Goal: Check status: Check status

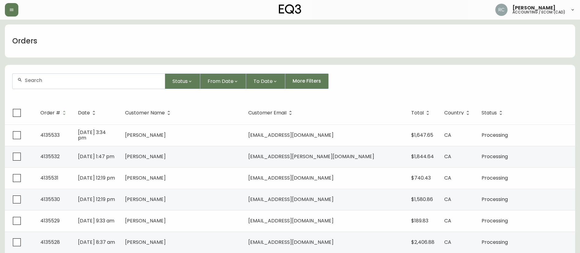
click at [133, 79] on input "text" at bounding box center [92, 80] width 135 height 6
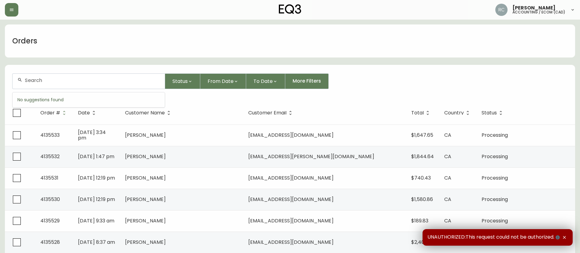
paste input "4134253"
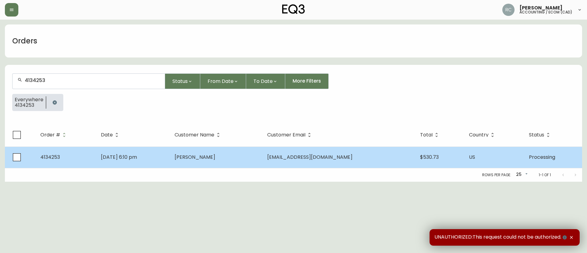
type input "4134253"
click at [170, 152] on td "[DATE] 6:10 pm" at bounding box center [133, 156] width 74 height 21
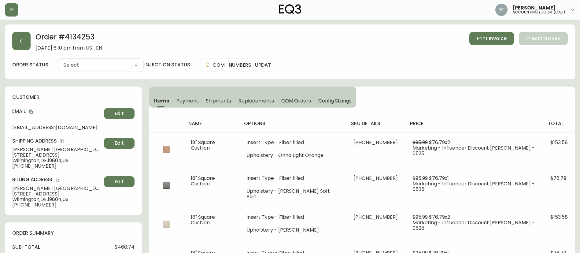
type input "Processing"
select select "PROCESSING"
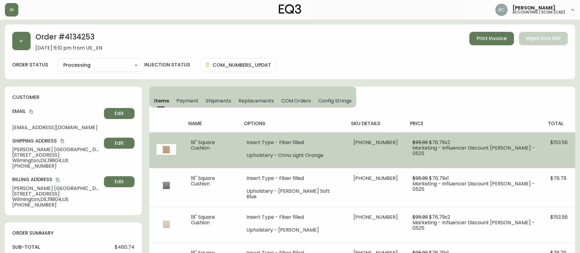
scroll to position [31, 0]
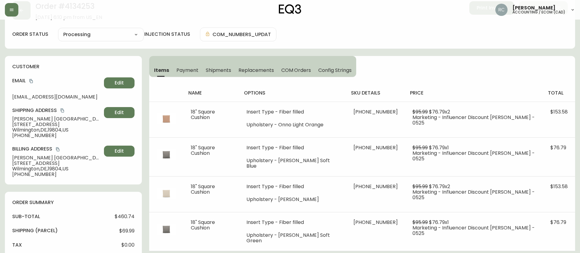
click at [471, 70] on div "Items Payment Shipments Replacements COM Orders Config Strings name options sku…" at bounding box center [362, 153] width 426 height 195
